Goal: Find specific page/section: Find specific page/section

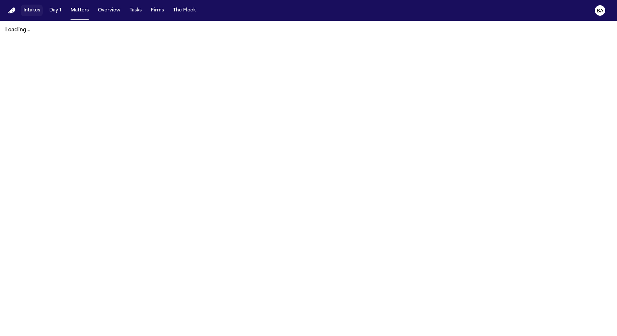
click at [28, 10] on button "Intakes" at bounding box center [32, 11] width 22 height 12
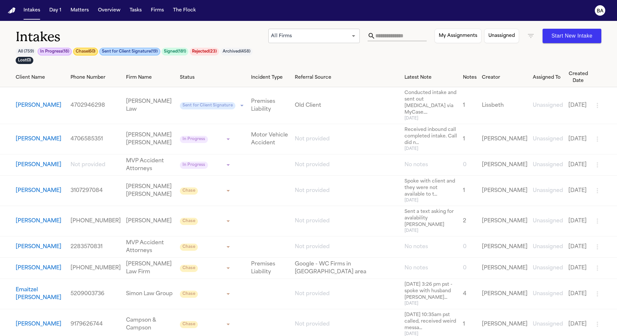
scroll to position [0, 0]
